Goal: Navigation & Orientation: Find specific page/section

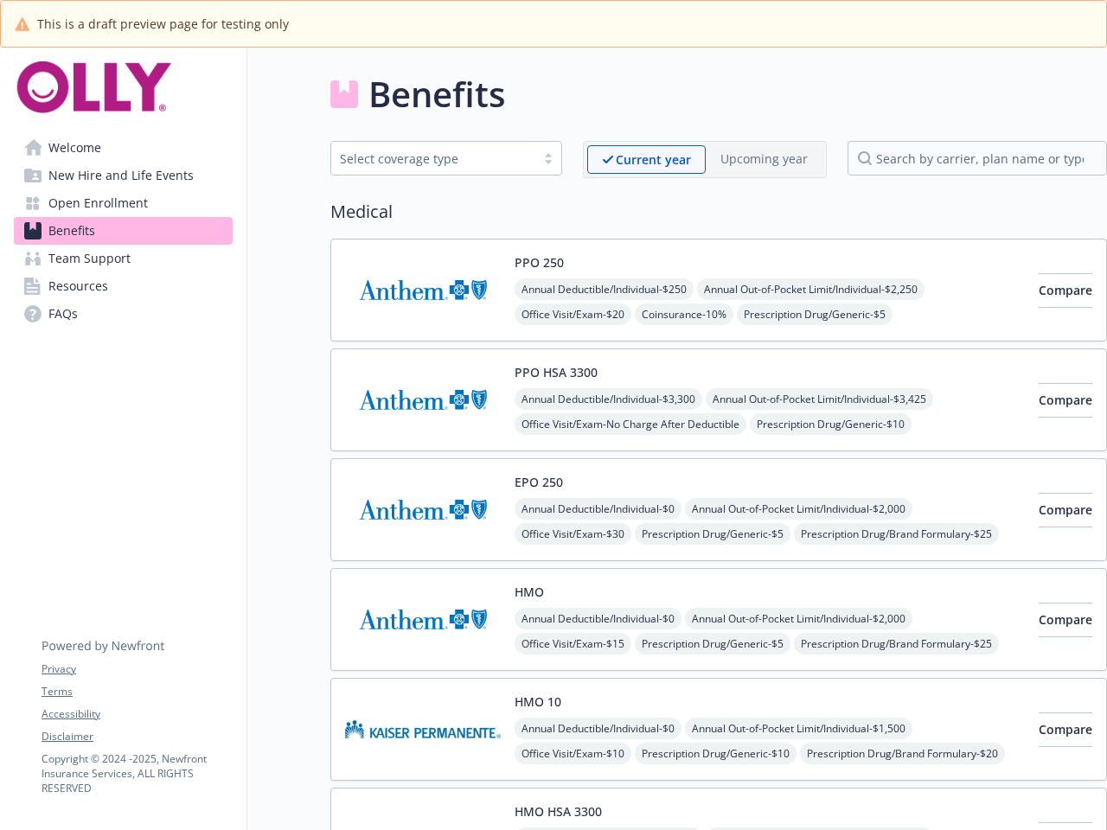
click at [137, 714] on link "Accessibility" at bounding box center [137, 714] width 190 height 16
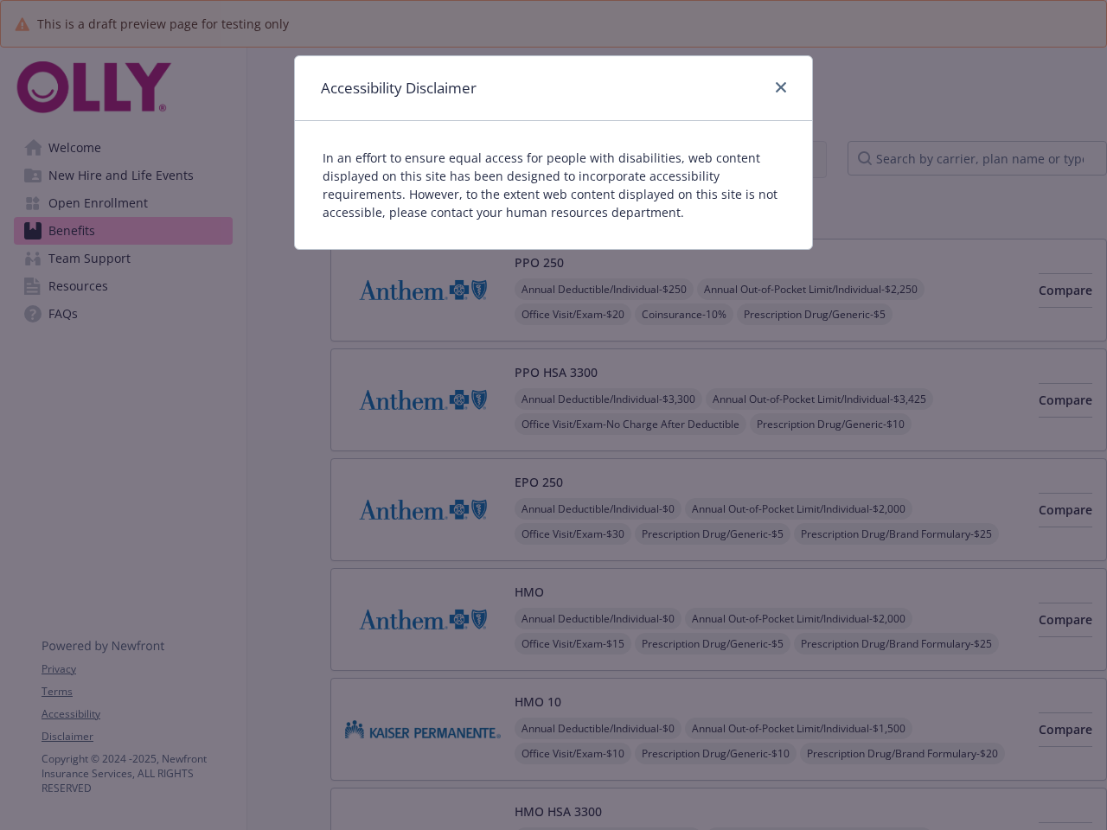
click at [137, 737] on div "Accessibility Disclaimer In an effort to ensure equal access for people with di…" at bounding box center [553, 415] width 1107 height 830
click at [646, 159] on p "In an effort to ensure equal access for people with disabilities, web content d…" at bounding box center [554, 185] width 462 height 73
click at [763, 158] on p "In an effort to ensure equal access for people with disabilities, web content d…" at bounding box center [554, 185] width 462 height 73
click at [539, 262] on div "Accessibility Disclaimer In an effort to ensure equal access for people with di…" at bounding box center [553, 415] width 1107 height 830
click at [606, 289] on div "Accessibility Disclaimer In an effort to ensure equal access for people with di…" at bounding box center [553, 415] width 1107 height 830
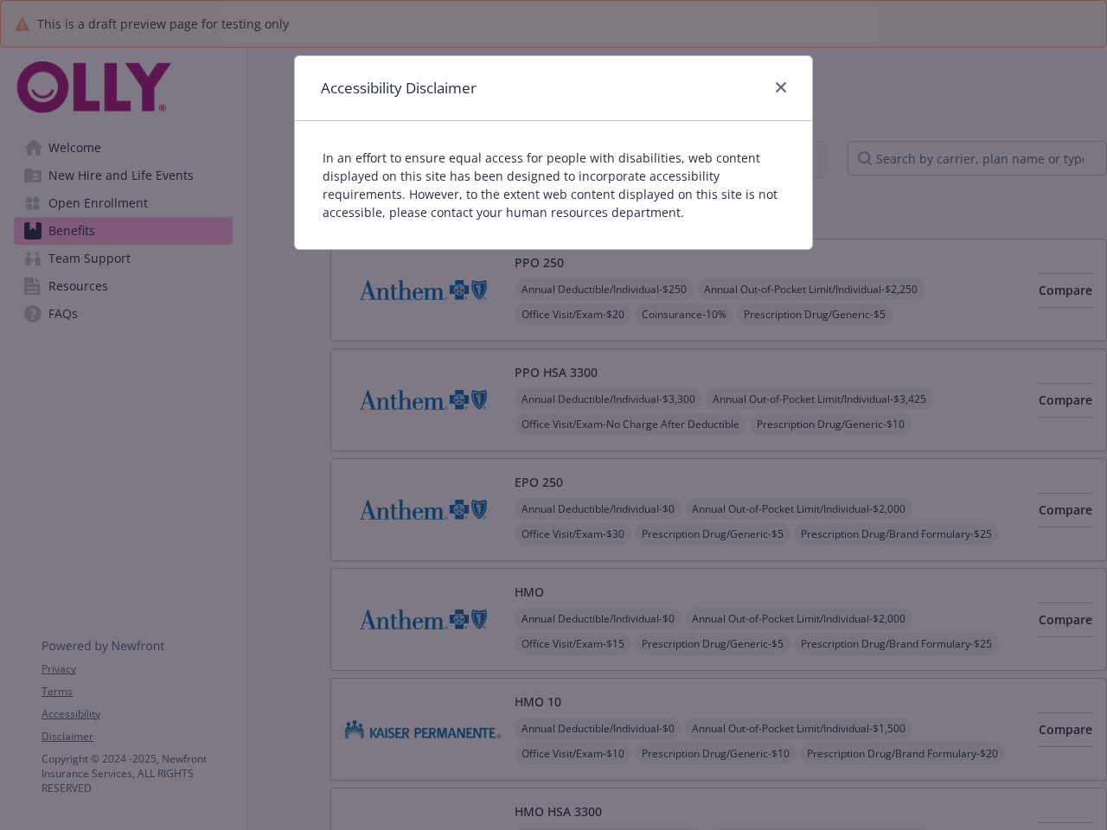
click at [818, 289] on div "Accessibility Disclaimer In an effort to ensure equal access for people with di…" at bounding box center [553, 415] width 1107 height 830
click at [575, 314] on div "Accessibility Disclaimer In an effort to ensure equal access for people with di…" at bounding box center [553, 415] width 1107 height 830
click at [692, 314] on div "Accessibility Disclaimer In an effort to ensure equal access for people with di…" at bounding box center [553, 415] width 1107 height 830
click at [827, 314] on div "Accessibility Disclaimer In an effort to ensure equal access for people with di…" at bounding box center [553, 415] width 1107 height 830
